Goal: Obtain resource: Download file/media

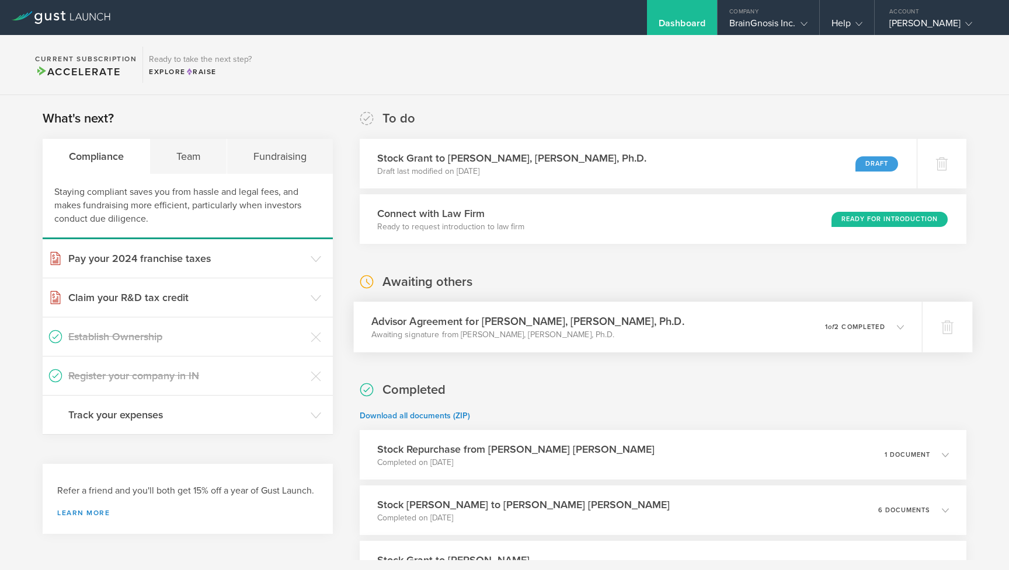
click at [696, 329] on div "Advisor Agreement for [PERSON_NAME], [PERSON_NAME], Ph.D. Awaiting signature fr…" at bounding box center [637, 327] width 568 height 51
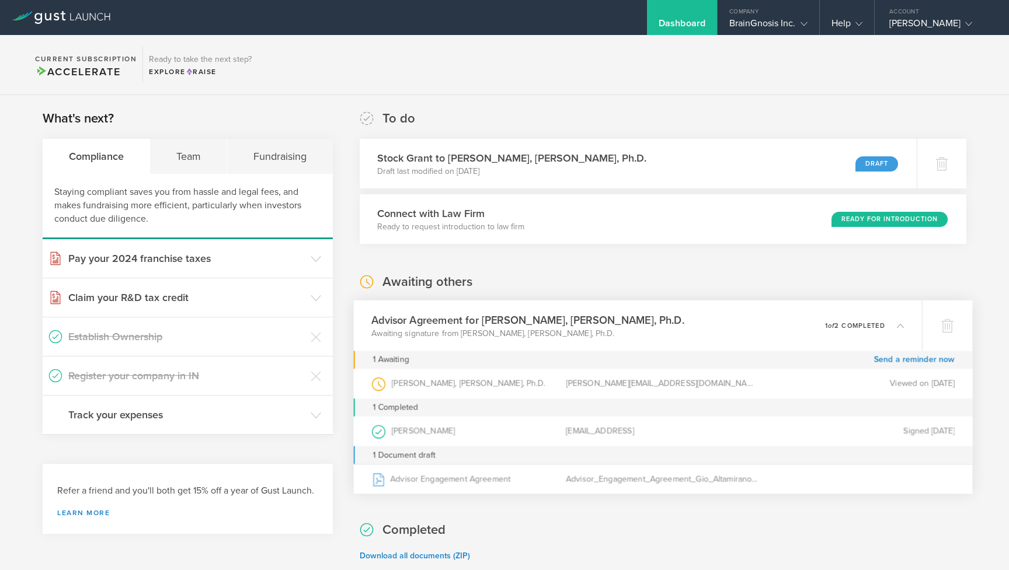
click at [696, 329] on div "Advisor Agreement for [PERSON_NAME], [PERSON_NAME], Ph.D. Awaiting signature fr…" at bounding box center [637, 326] width 568 height 51
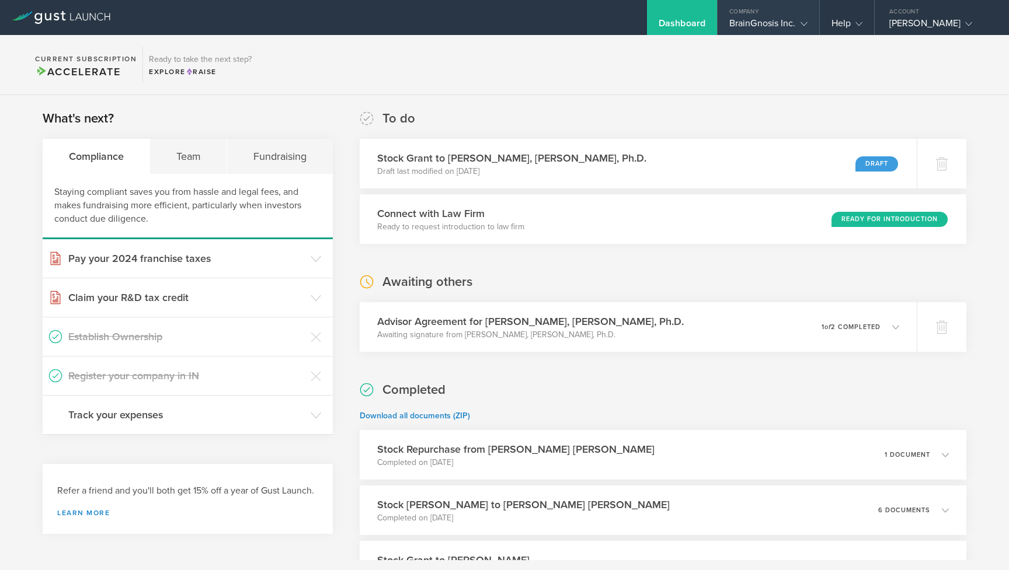
click at [745, 30] on div "BrainGnosis Inc." at bounding box center [768, 27] width 78 height 18
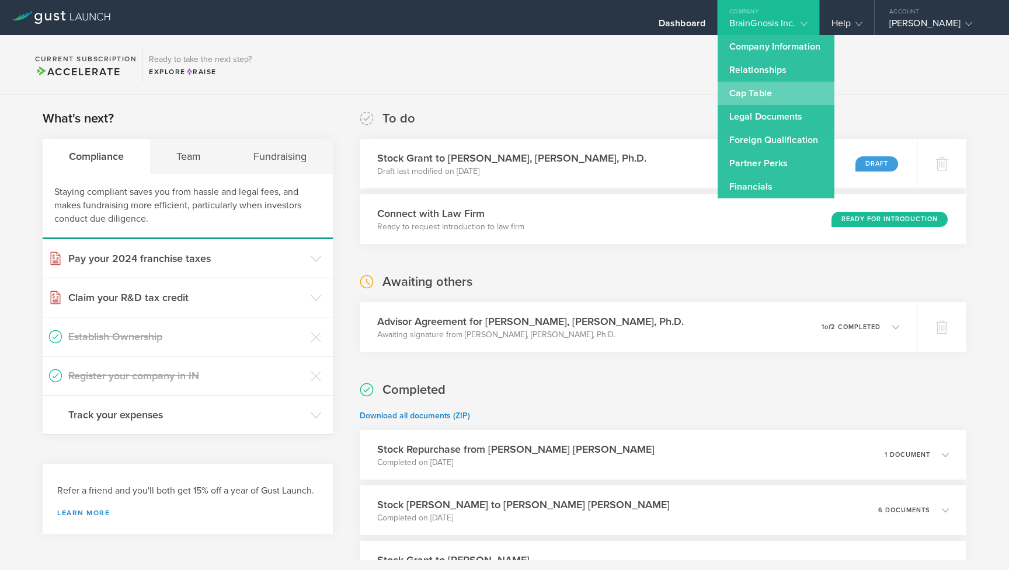
click at [749, 90] on link "Cap Table" at bounding box center [775, 93] width 117 height 23
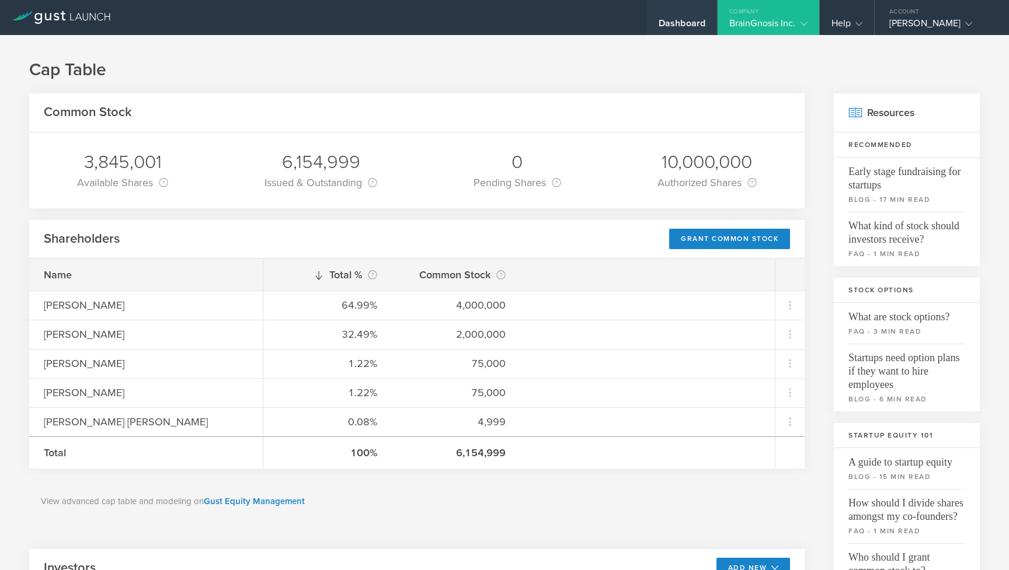
click at [699, 20] on div "Dashboard" at bounding box center [681, 27] width 47 height 18
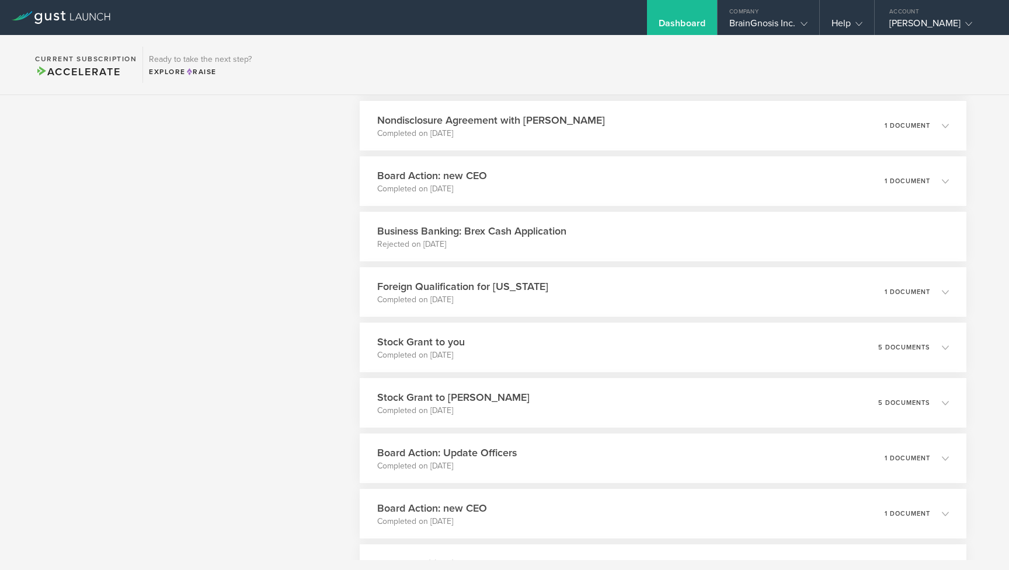
scroll to position [1095, 0]
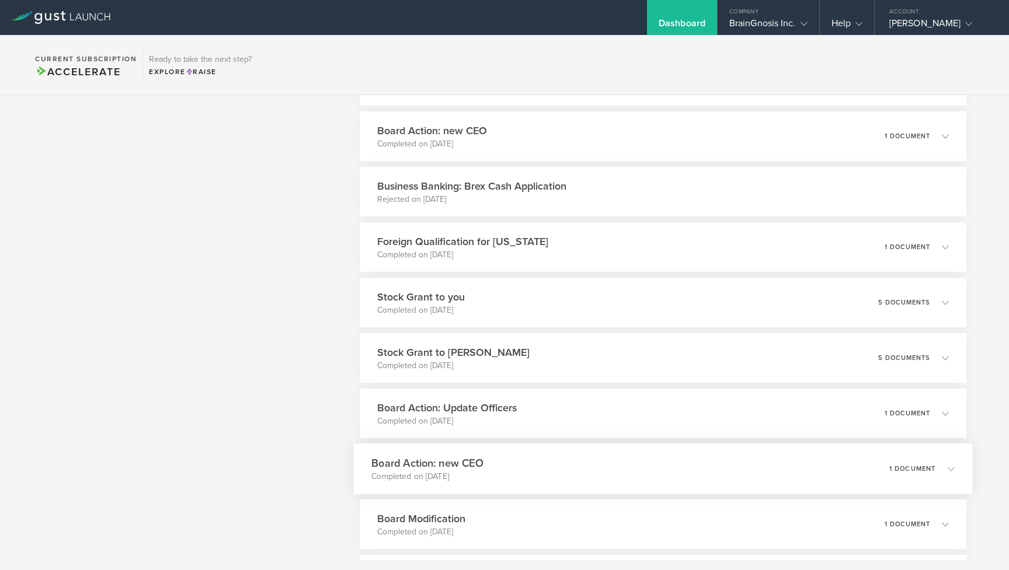
click at [567, 461] on div "Board Action: new CEO Completed on [DATE] 1 document" at bounding box center [662, 469] width 619 height 51
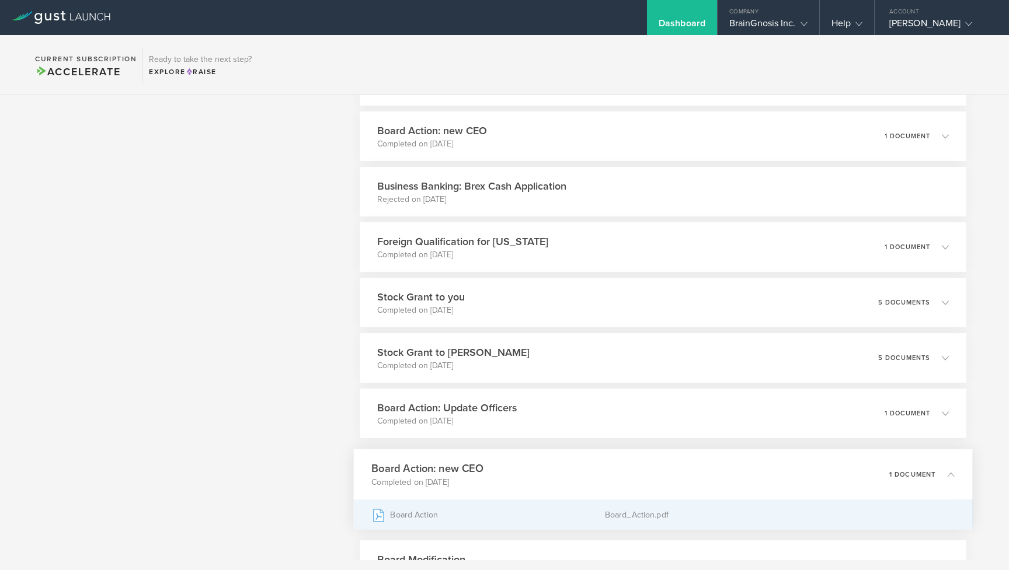
click at [461, 512] on div "Board Action" at bounding box center [487, 514] width 233 height 29
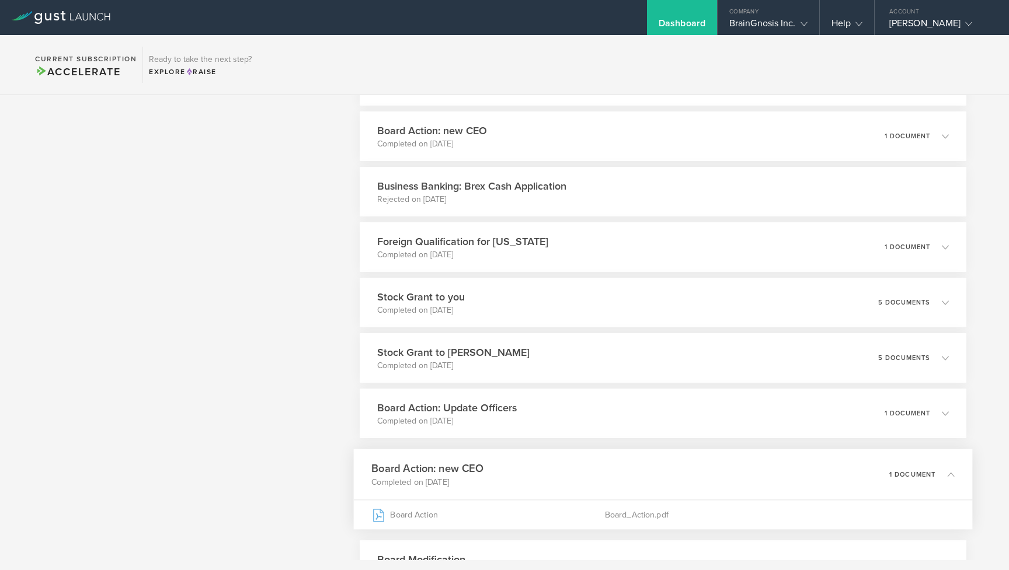
click at [539, 471] on div "Board Action: new CEO Completed on [DATE] 1 document" at bounding box center [662, 474] width 619 height 51
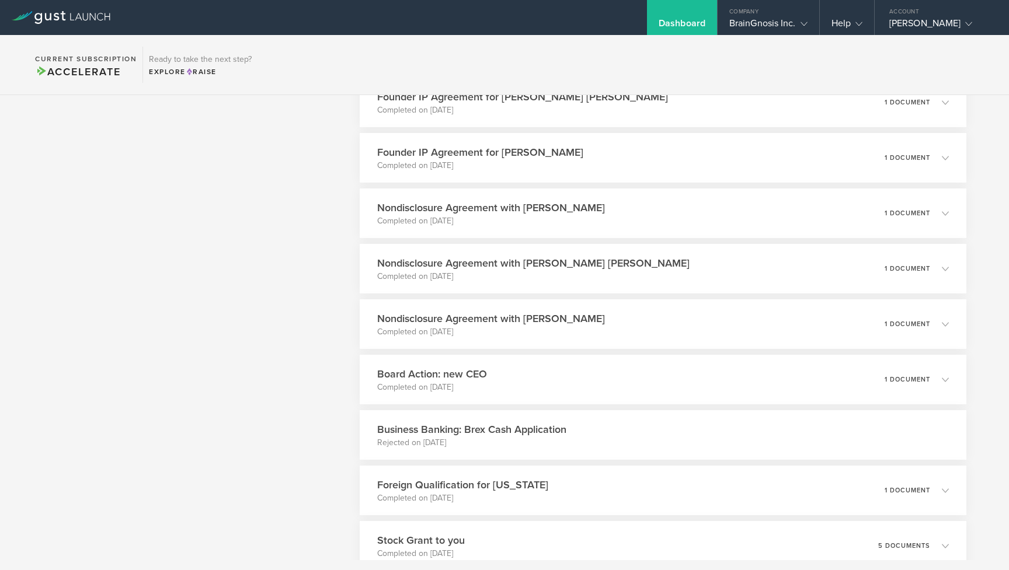
scroll to position [836, 0]
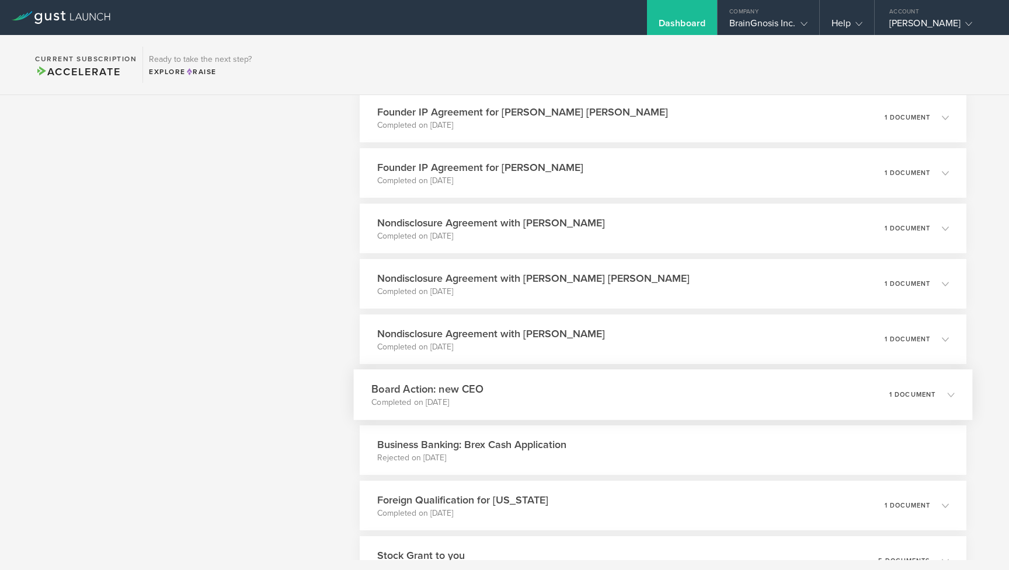
click at [521, 411] on div "Board Action: new CEO Completed on [DATE] 1 document" at bounding box center [662, 394] width 619 height 51
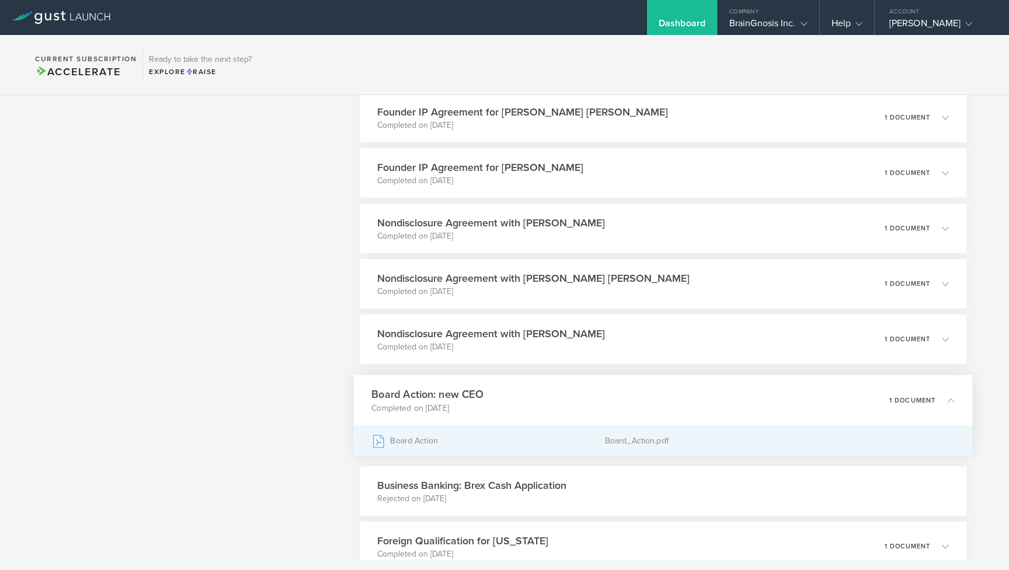
click at [504, 442] on div "Board Action" at bounding box center [487, 440] width 233 height 29
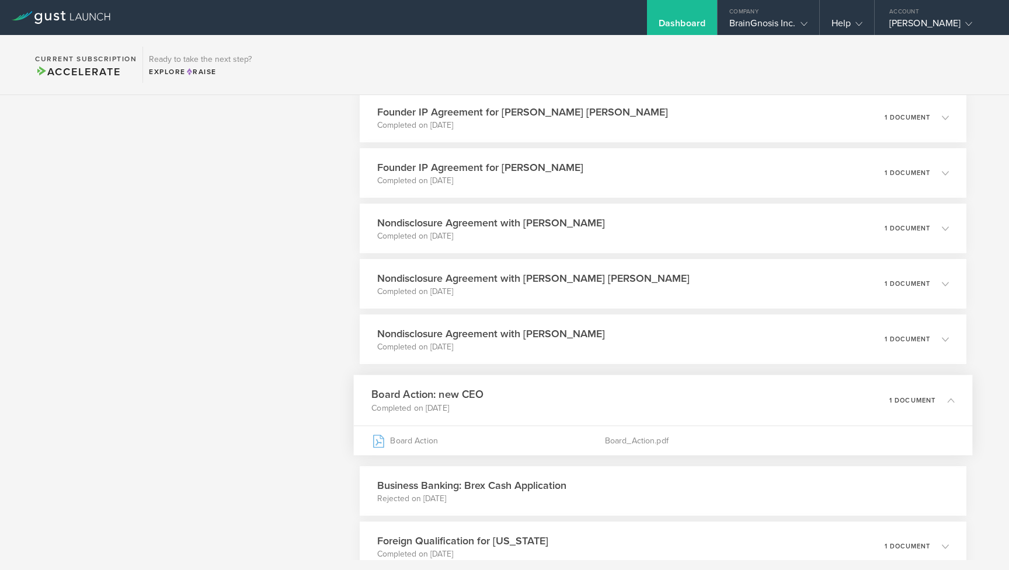
click at [535, 399] on div "Board Action: new CEO Completed on [DATE] 1 document" at bounding box center [662, 400] width 619 height 51
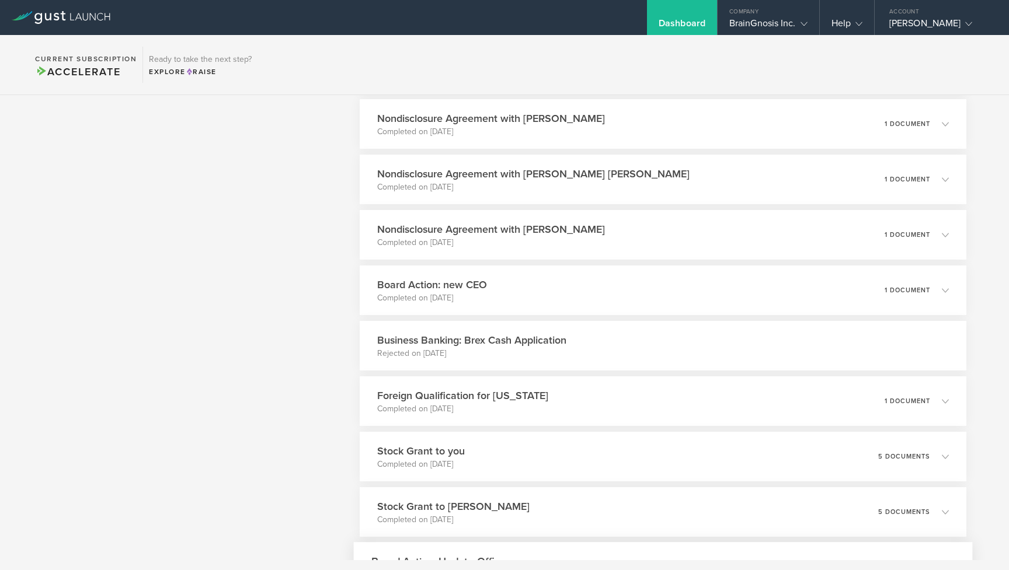
scroll to position [878, 0]
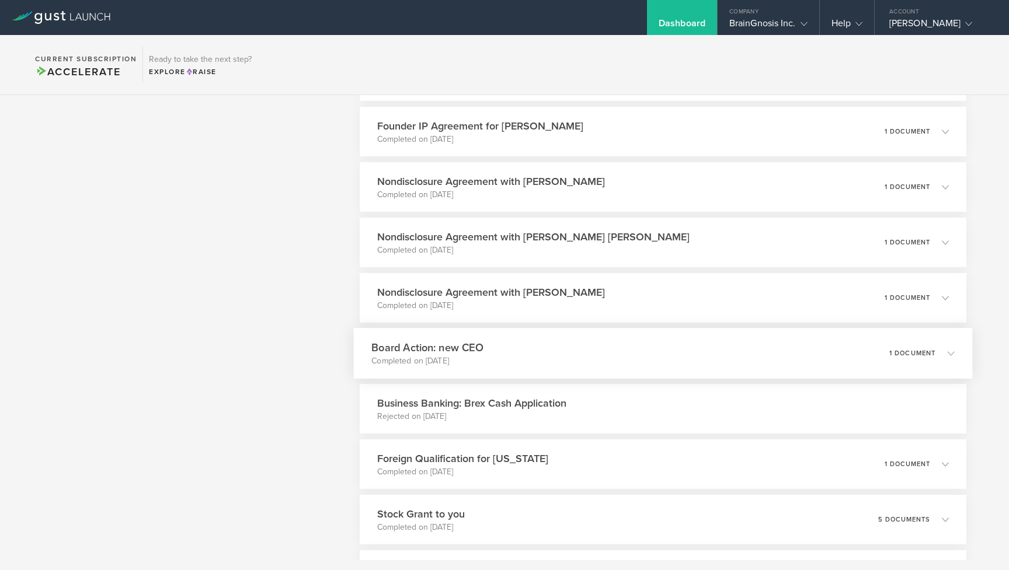
click at [454, 355] on h3 "Board Action: new CEO" at bounding box center [427, 348] width 112 height 16
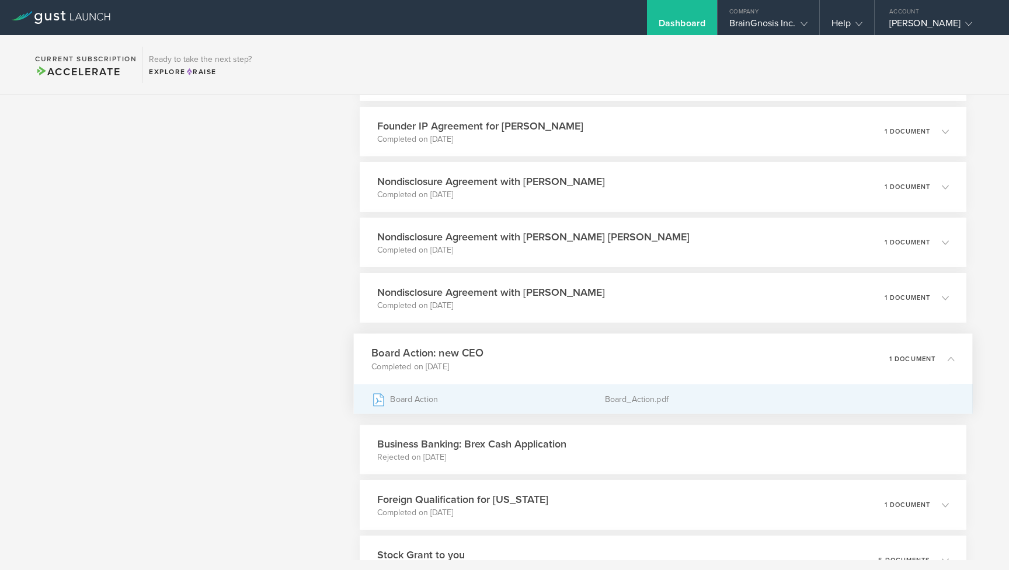
click at [430, 393] on div "Board Action" at bounding box center [487, 399] width 233 height 29
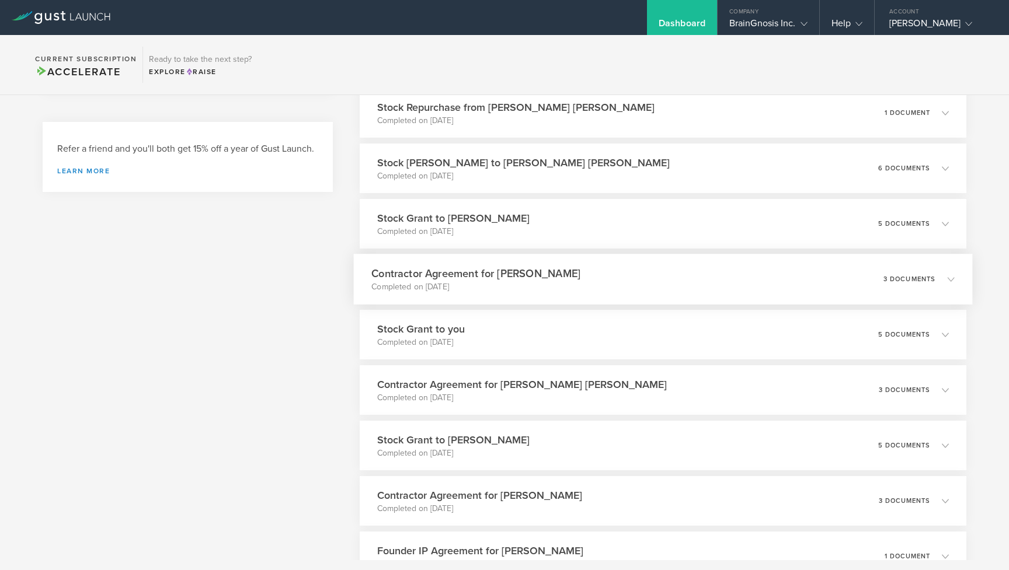
scroll to position [349, 0]
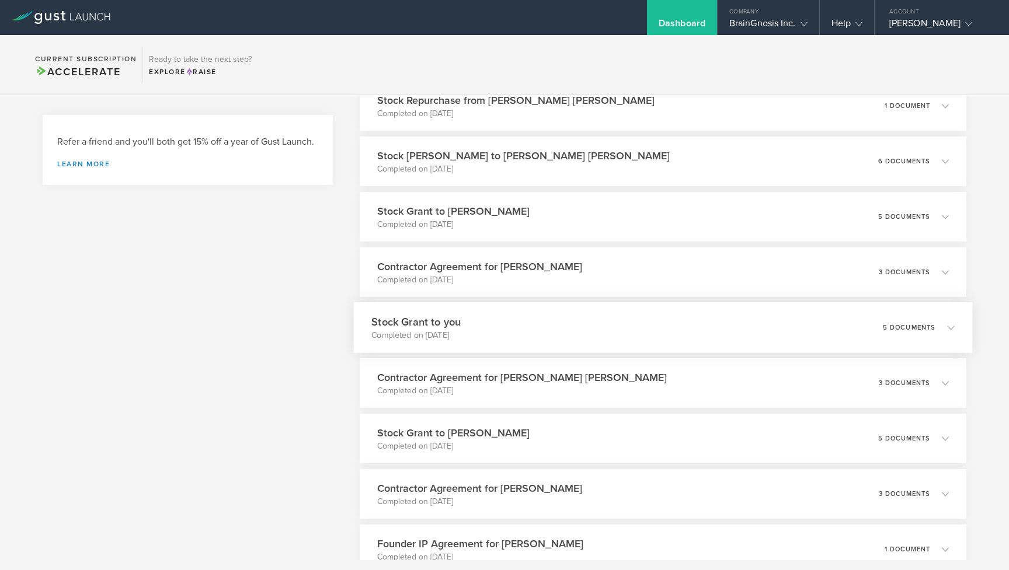
click at [458, 324] on h3 "Stock Grant to you" at bounding box center [415, 322] width 89 height 16
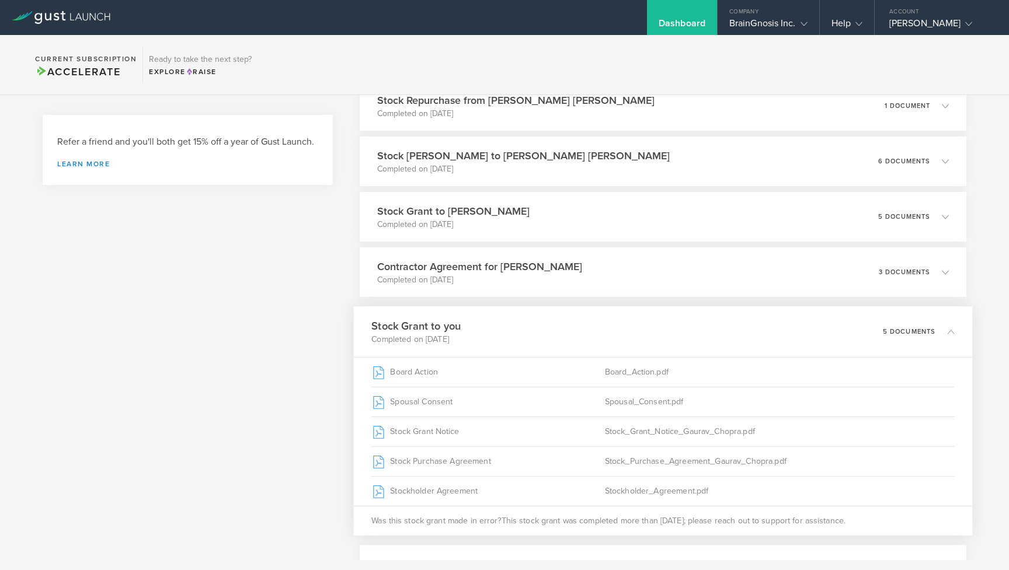
click at [458, 324] on h3 "Stock Grant to you" at bounding box center [415, 326] width 89 height 16
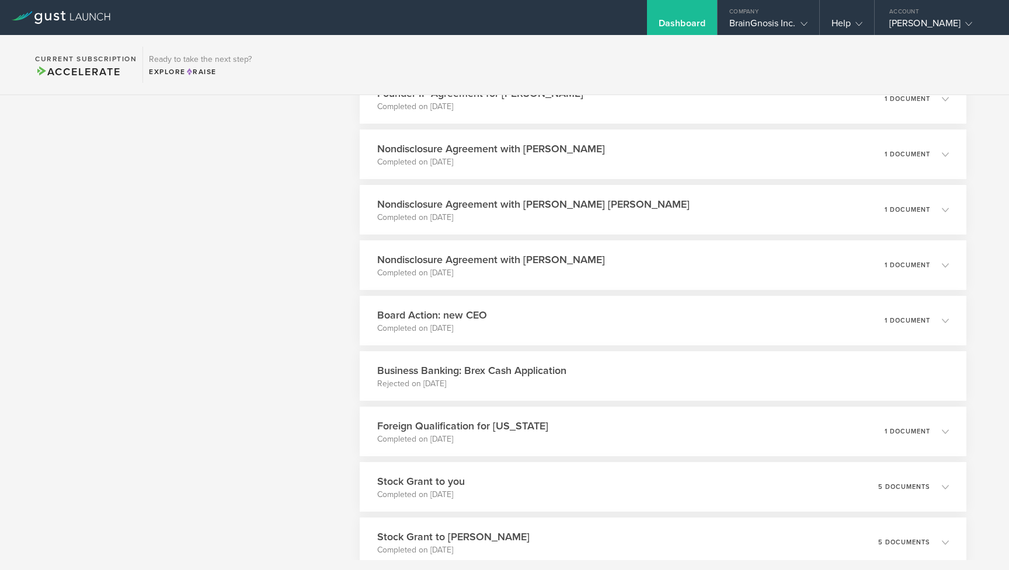
scroll to position [925, 0]
